Goal: Task Accomplishment & Management: Complete application form

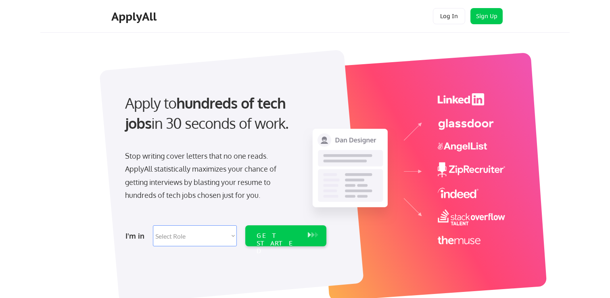
click at [219, 234] on select "Select Role Software Engineering Product Management Customer Success Sales UI/U…" at bounding box center [195, 235] width 84 height 21
select select ""design""
click at [223, 233] on select "Select Role Software Engineering Product Management Customer Success Sales UI/U…" at bounding box center [195, 235] width 84 height 21
click at [280, 238] on div "GET STARTED" at bounding box center [278, 243] width 43 height 23
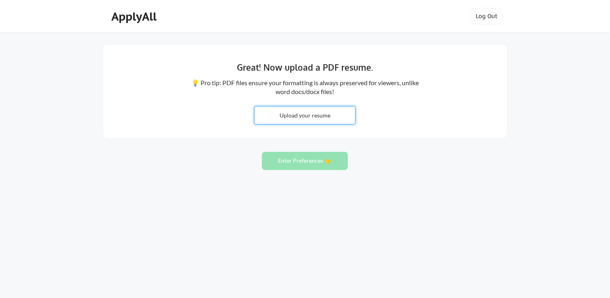
click at [312, 119] on input "file" at bounding box center [304, 114] width 100 height 17
type input "C:\fakepath\UX Writer, Design Systems at Figma_sent.pdf"
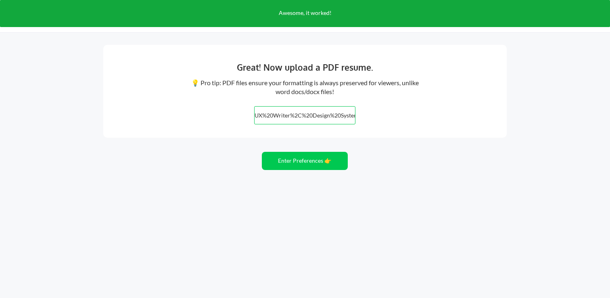
click at [291, 113] on input "file" at bounding box center [304, 114] width 100 height 17
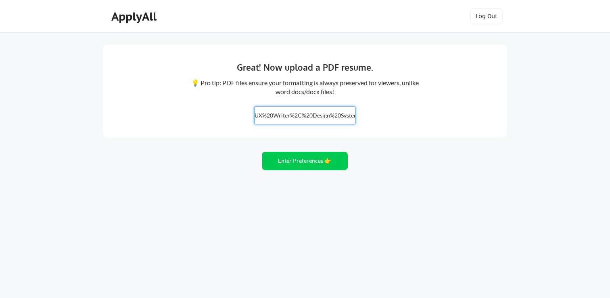
type input "C:\fakepath\Jay_MacInnes_resume.pdf"
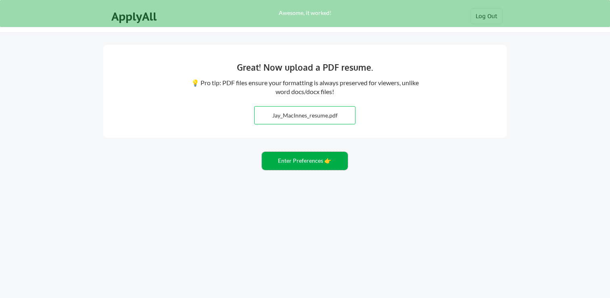
click at [290, 159] on button "Enter Preferences 👉" at bounding box center [305, 161] width 86 height 18
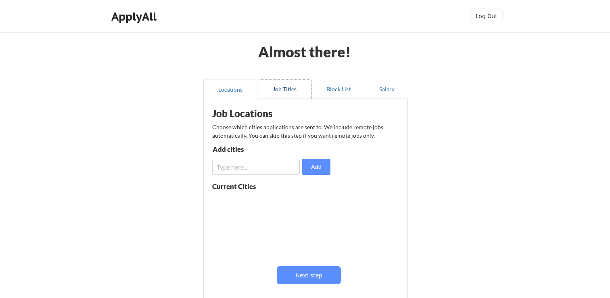
click at [278, 91] on button "Job Titles" at bounding box center [284, 88] width 54 height 19
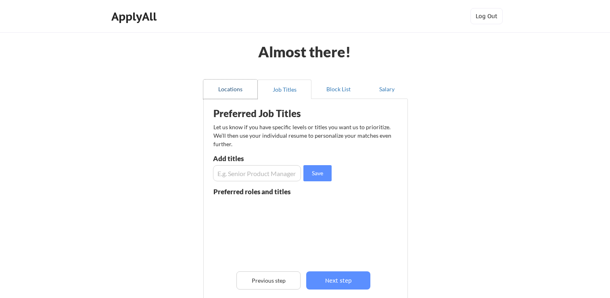
click at [236, 90] on button "Locations" at bounding box center [230, 88] width 54 height 19
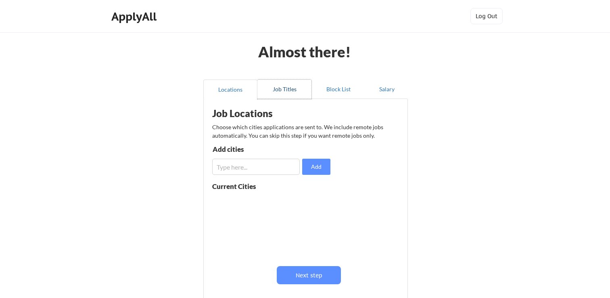
click at [287, 91] on button "Job Titles" at bounding box center [284, 88] width 54 height 19
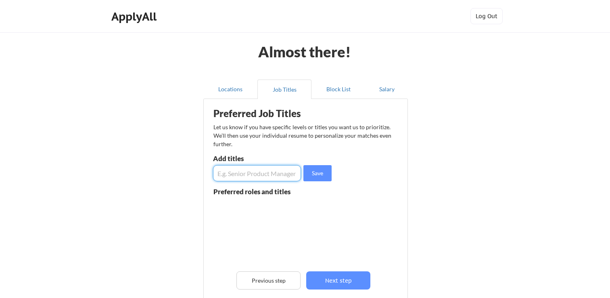
click at [250, 172] on input "input" at bounding box center [257, 173] width 88 height 16
type input "Content Designer"
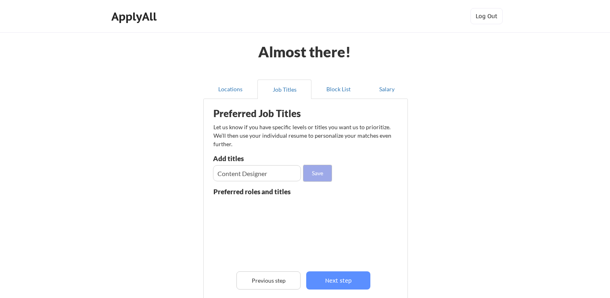
click at [317, 177] on button "Save" at bounding box center [317, 173] width 28 height 16
click at [343, 90] on button "Block List" at bounding box center [338, 88] width 54 height 19
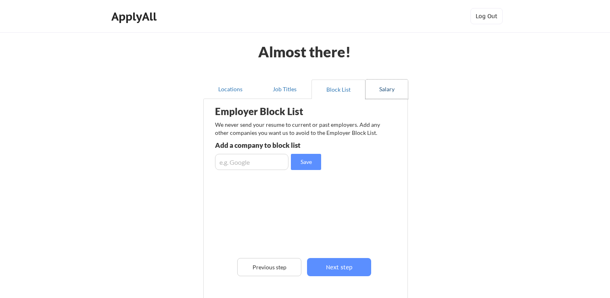
click at [378, 91] on button "Salary" at bounding box center [386, 88] width 42 height 19
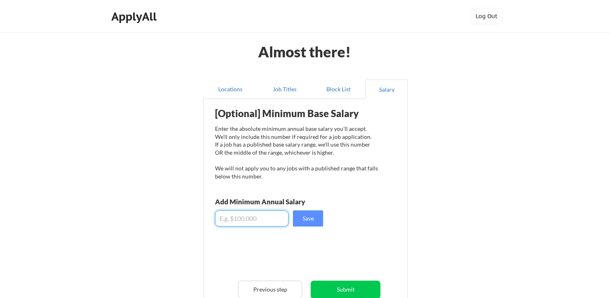
click at [238, 220] on input "input" at bounding box center [251, 218] width 73 height 16
type input "$130,000"
click at [307, 219] on button "Save" at bounding box center [308, 218] width 30 height 16
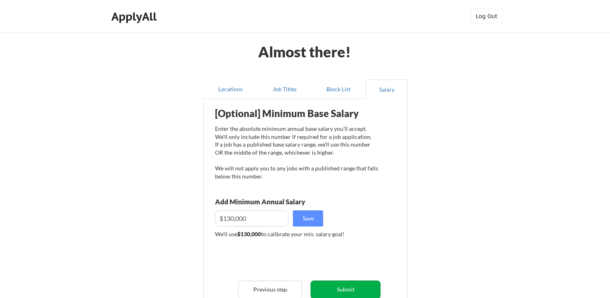
click at [346, 291] on button "Submit" at bounding box center [346, 289] width 70 height 18
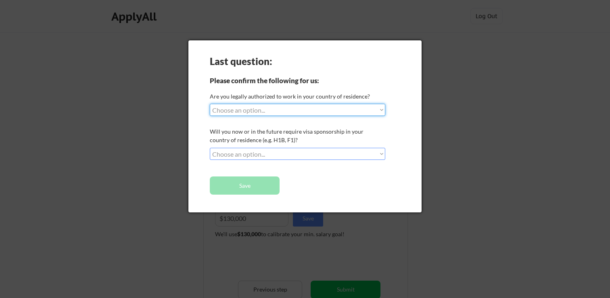
click at [317, 108] on select "Choose an option... Yes, I am a US Citizen Yes, I am a Canadian Citizen Yes, I …" at bounding box center [297, 110] width 175 height 12
select select ""yes__i_am_a_us_citizen""
click at [313, 159] on select "Choose an option... No, I will not need sponsorship Yes, I will need sponsorship" at bounding box center [297, 154] width 175 height 12
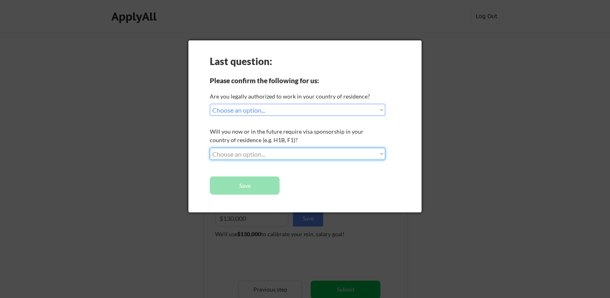
select select ""no__i_will_not_need_sponsorship""
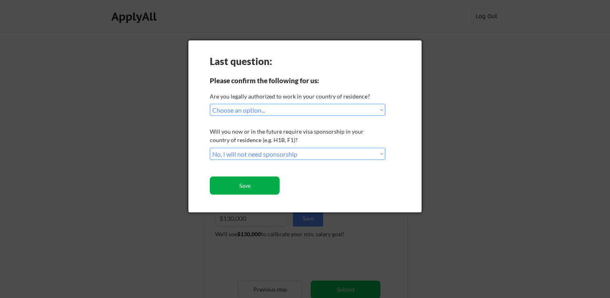
click at [269, 188] on button "Save" at bounding box center [245, 185] width 70 height 18
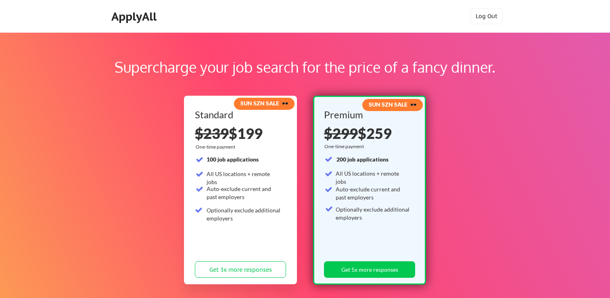
scroll to position [0, 0]
